Goal: Task Accomplishment & Management: Use online tool/utility

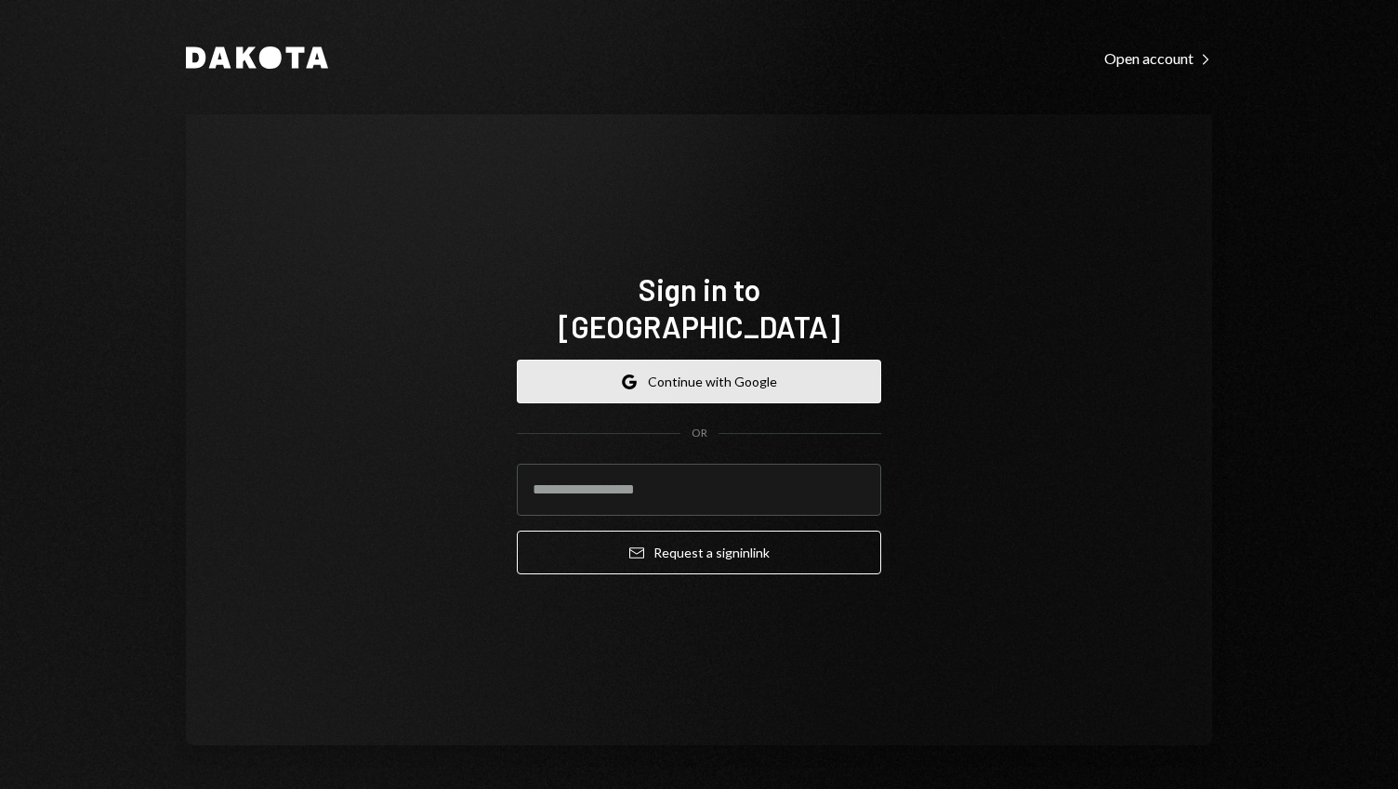
click at [706, 367] on button "Google Continue with Google" at bounding box center [699, 382] width 364 height 44
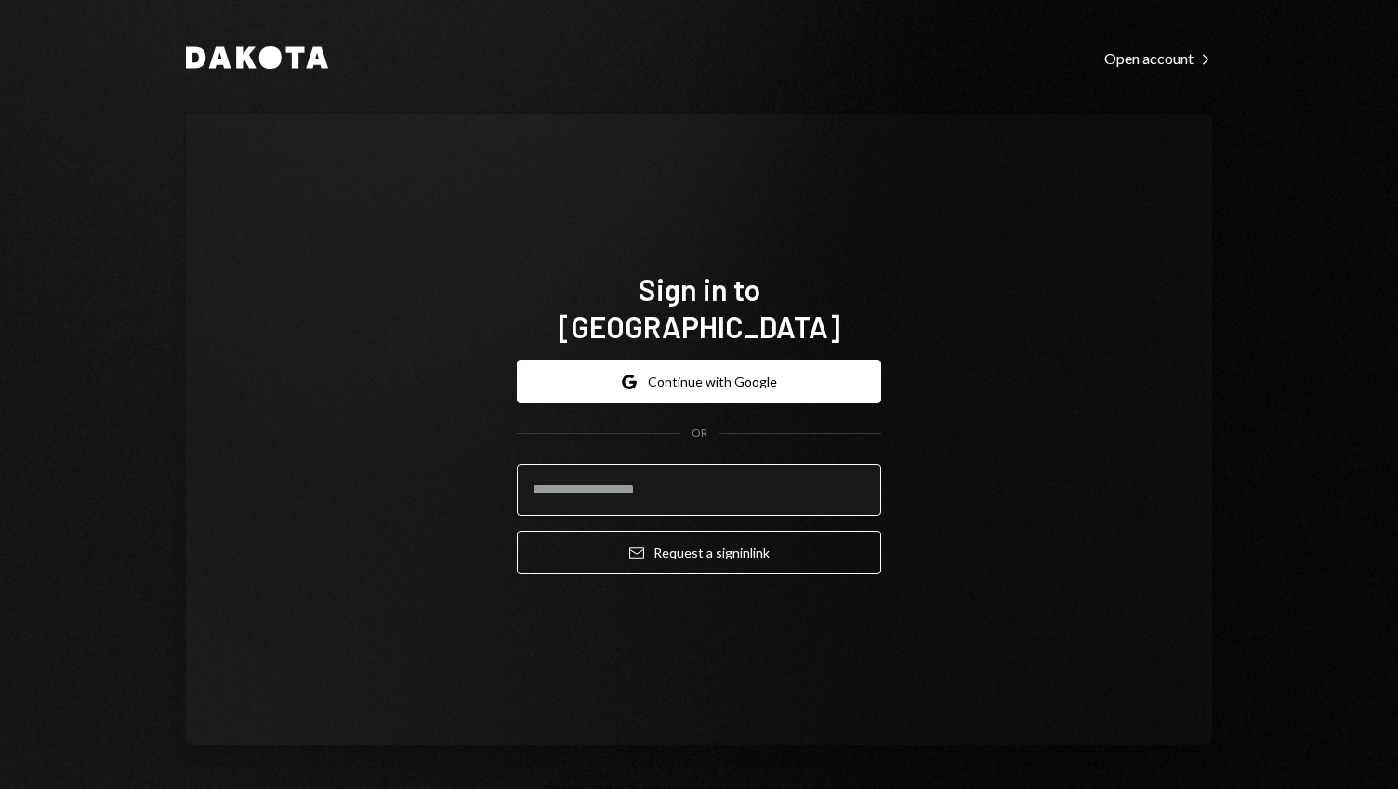
click at [640, 475] on input "email" at bounding box center [699, 490] width 364 height 52
type input "**********"
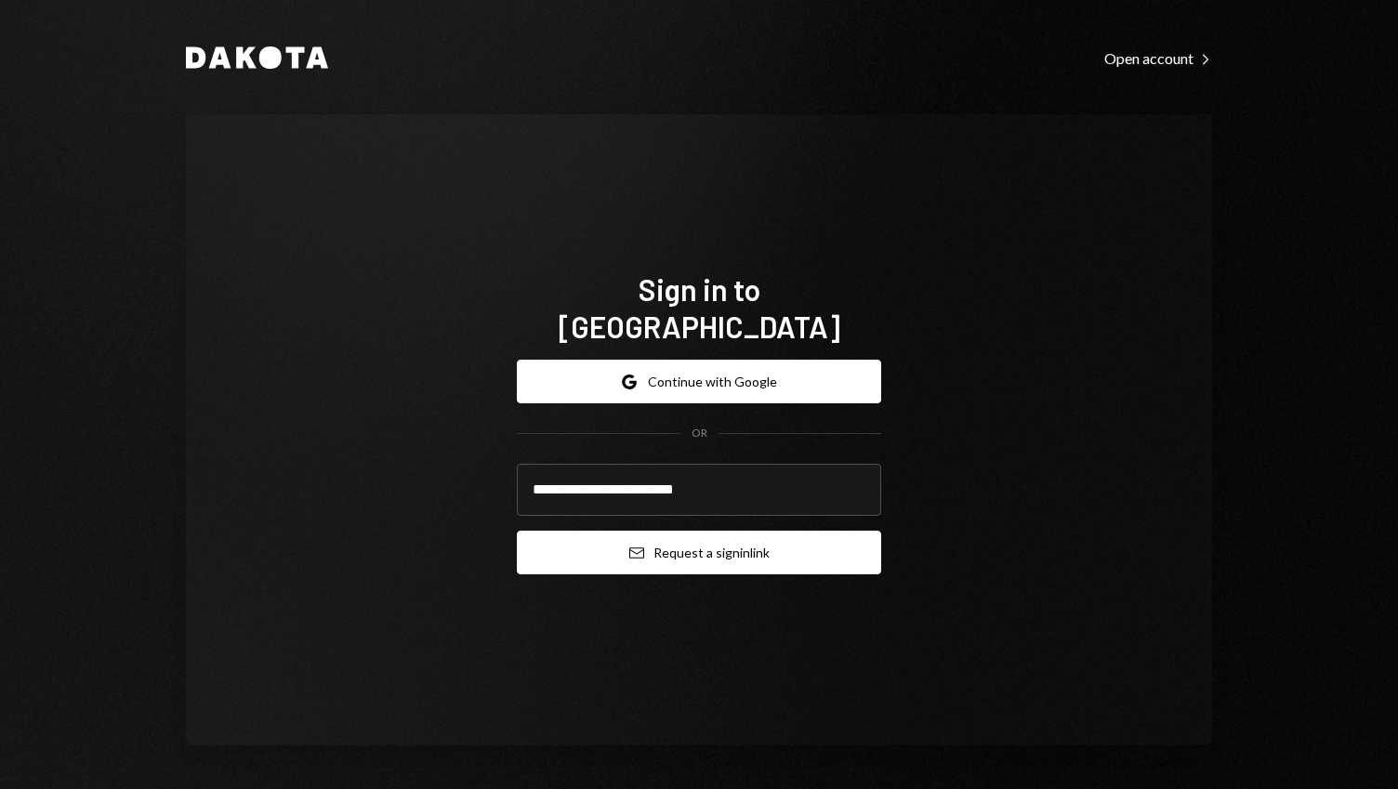
click at [666, 542] on button "Email Request a sign in link" at bounding box center [699, 553] width 364 height 44
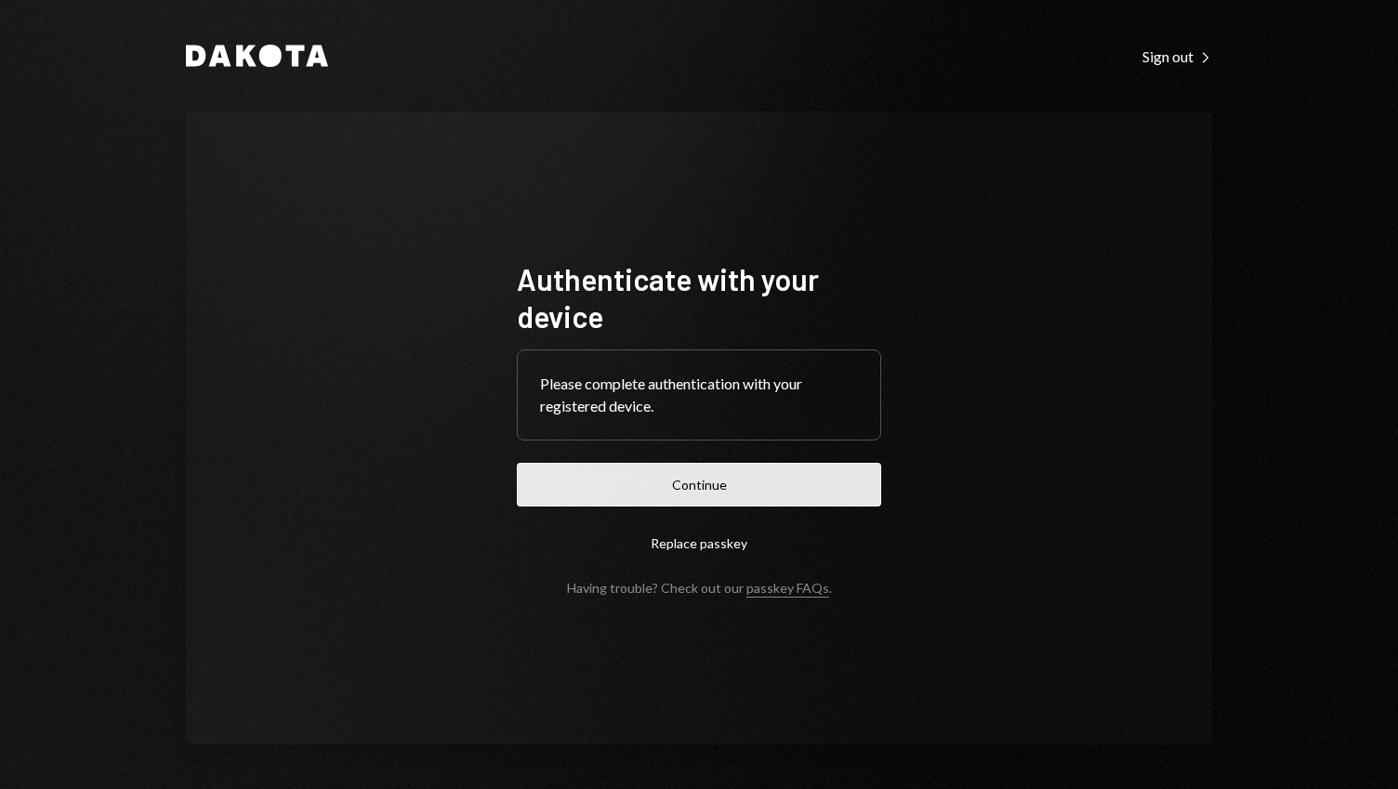
click at [705, 488] on button "Continue" at bounding box center [699, 485] width 364 height 44
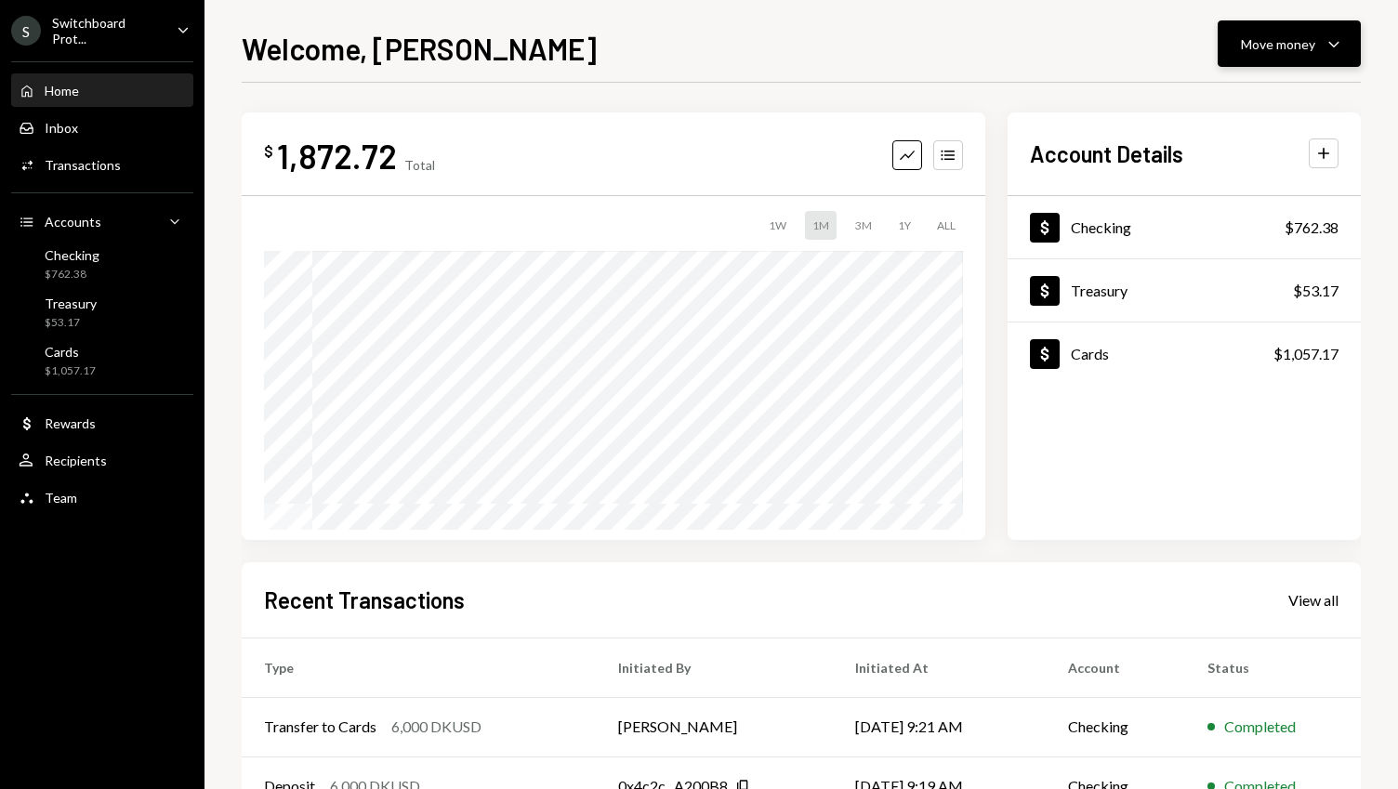
click at [1313, 54] on div "Move money Caret Down" at bounding box center [1289, 44] width 97 height 22
click at [1252, 174] on div "Deposit" at bounding box center [1275, 184] width 136 height 20
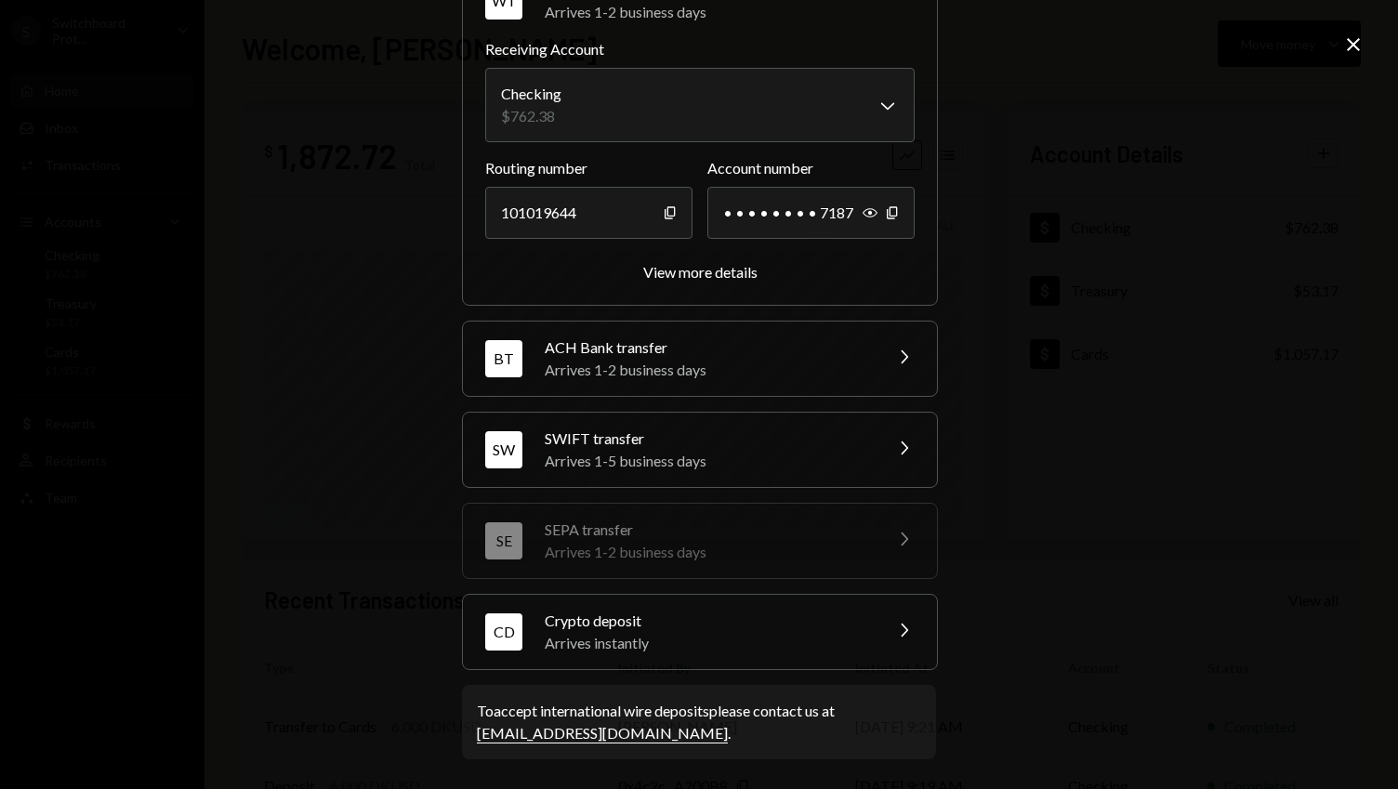
click at [786, 628] on div "Crypto deposit" at bounding box center [707, 621] width 325 height 22
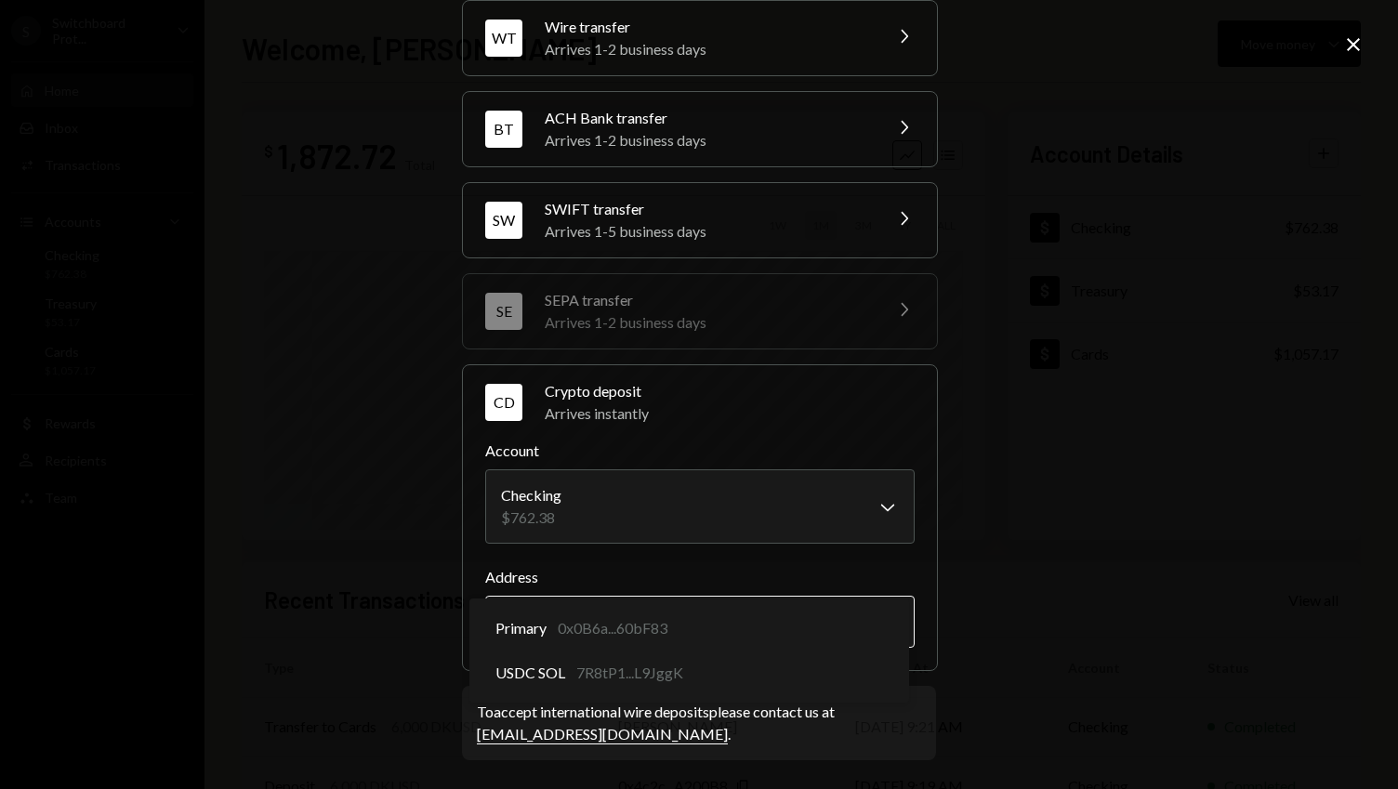
click at [680, 626] on body "S Switchboard Prot... Caret Down Home Home Inbox Inbox Activities Transactions …" at bounding box center [699, 394] width 1398 height 789
select select "**********"
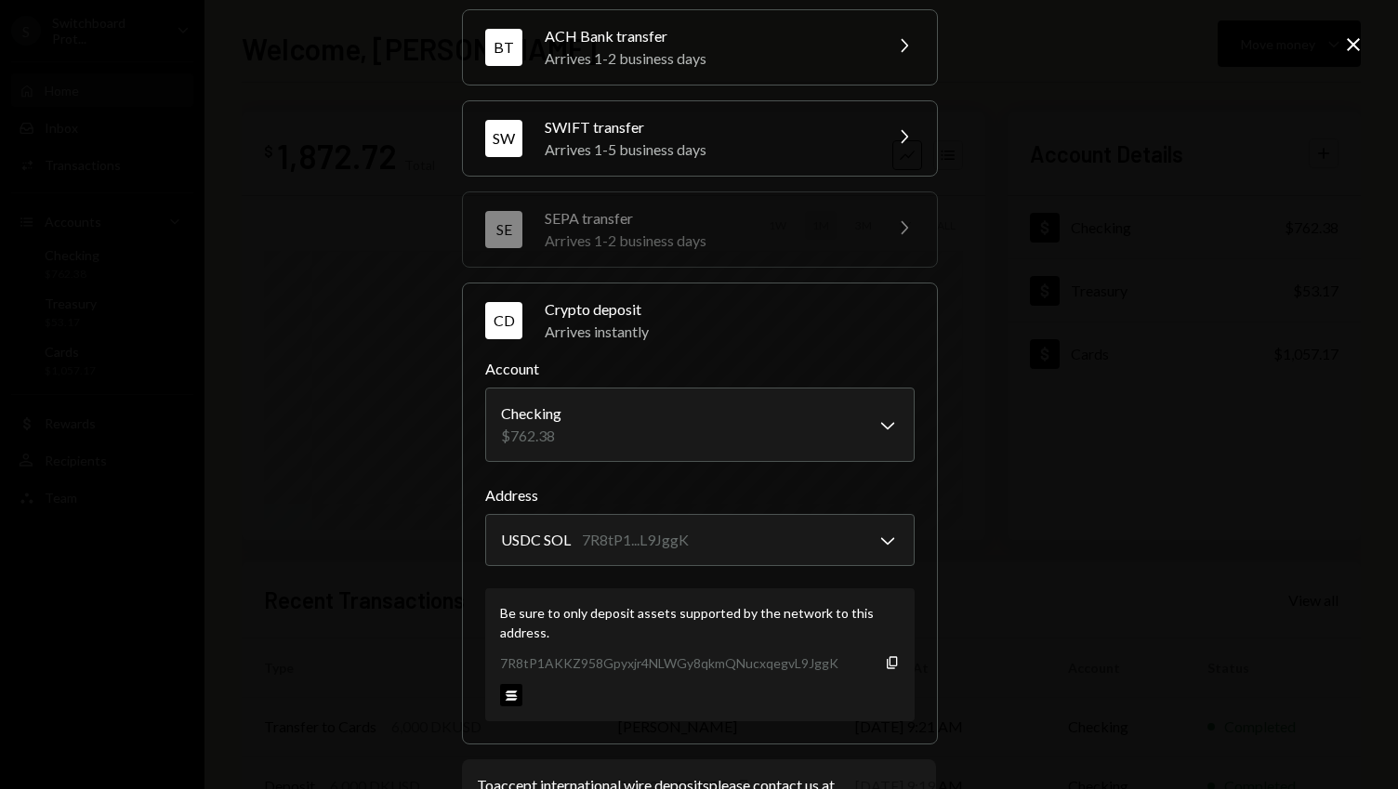
scroll to position [167, 0]
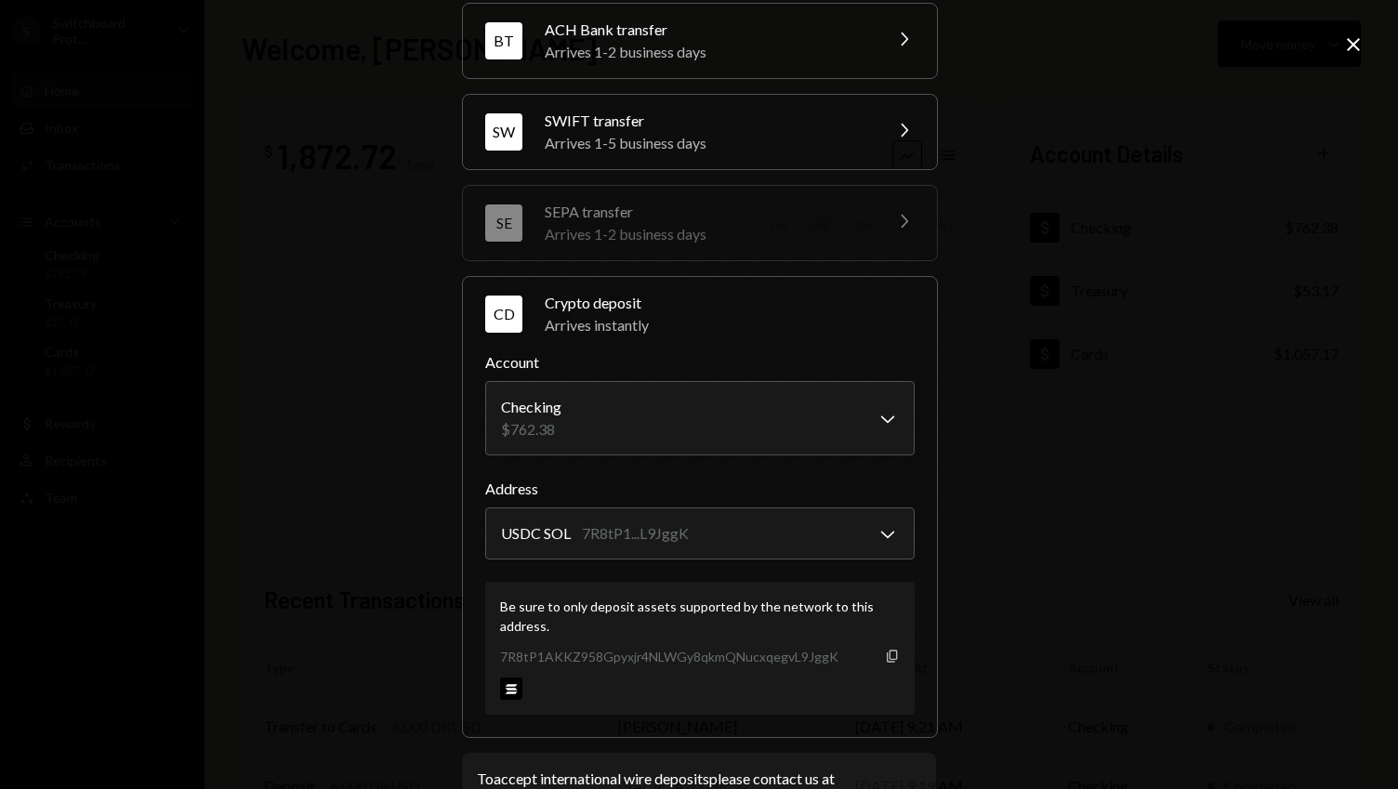
click at [885, 662] on icon "Copy" at bounding box center [892, 656] width 15 height 15
